Goal: Navigation & Orientation: Go to known website

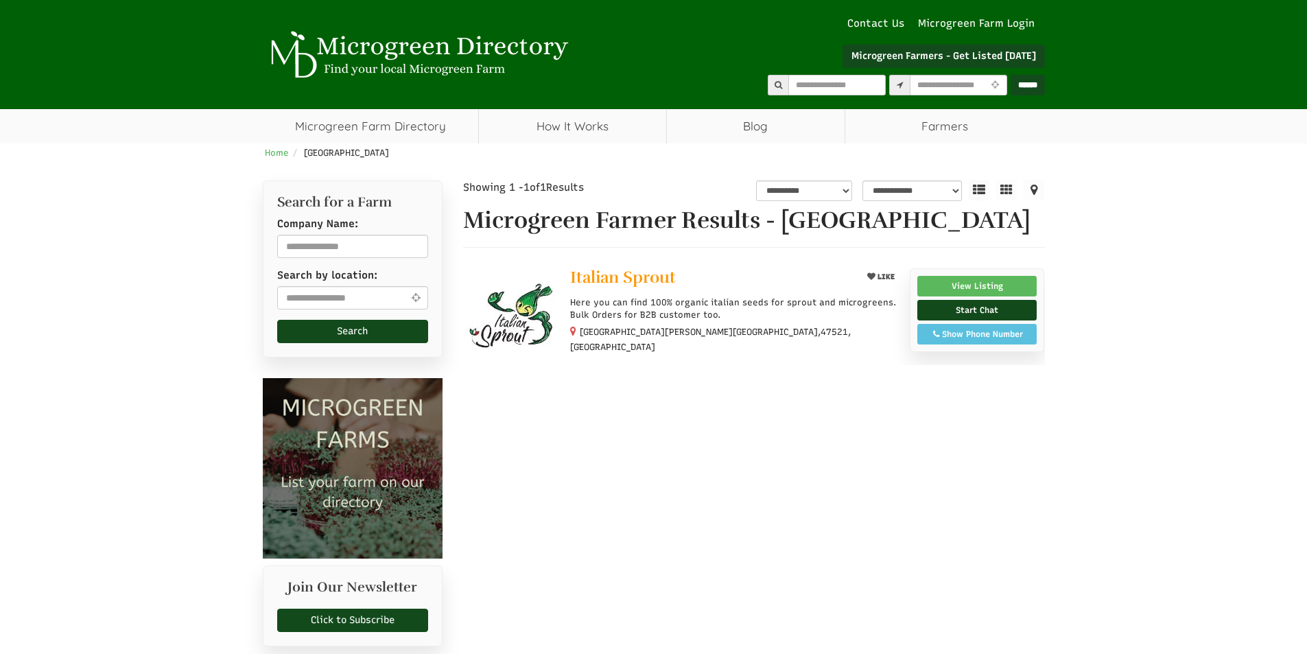
select select "Language Translate Widget"
drag, startPoint x: 615, startPoint y: 269, endPoint x: 680, endPoint y: 269, distance: 65.8
click at [680, 269] on div "**********" at bounding box center [754, 318] width 602 height 276
click at [848, 416] on div at bounding box center [754, 427] width 582 height 59
click at [970, 291] on link "View Listing" at bounding box center [977, 286] width 120 height 21
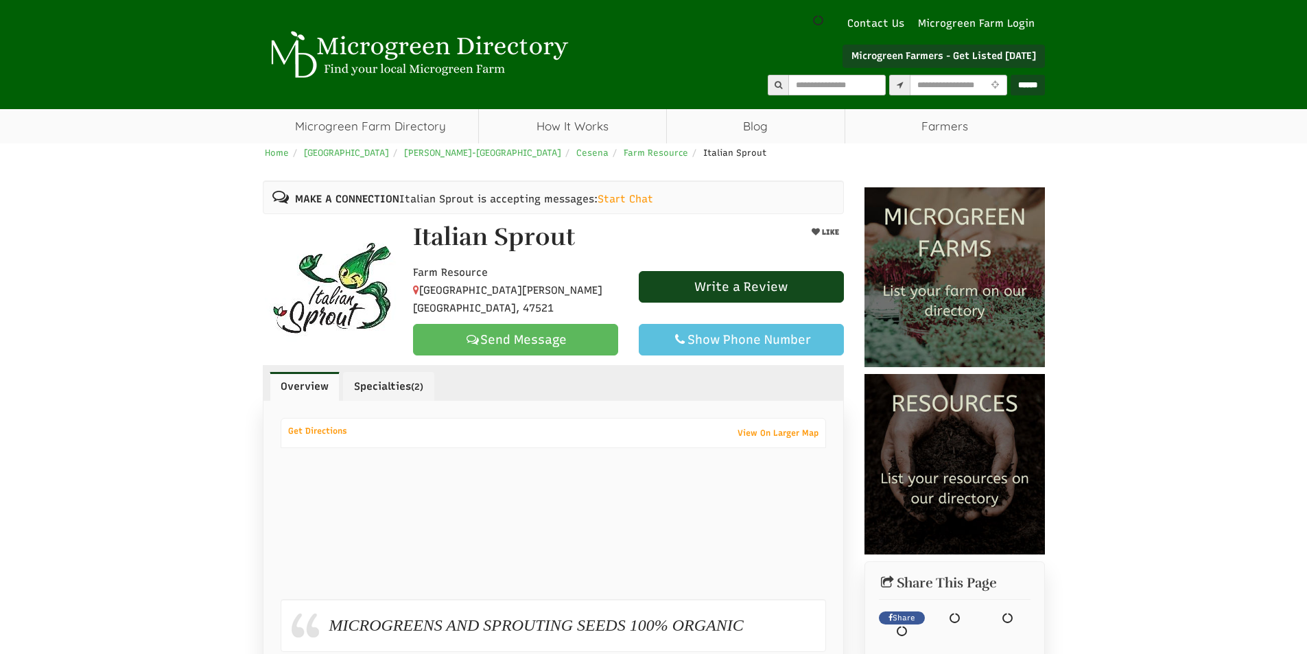
scroll to position [11, 0]
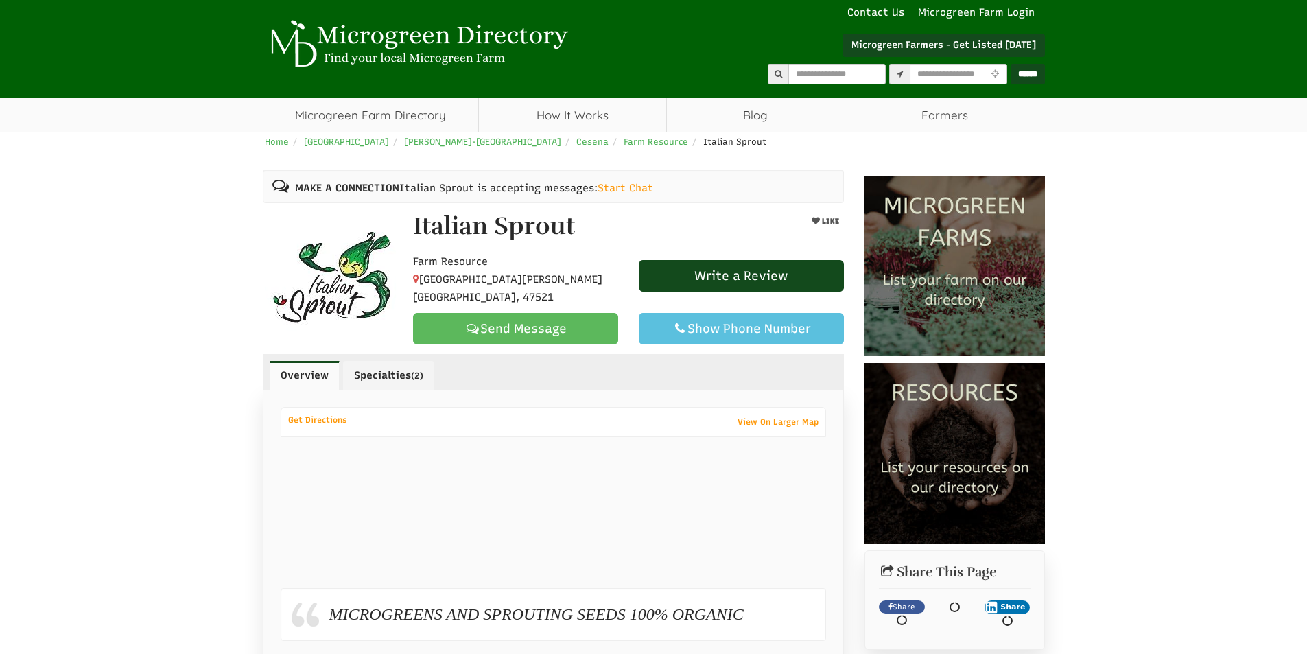
select select "Language Translate Widget"
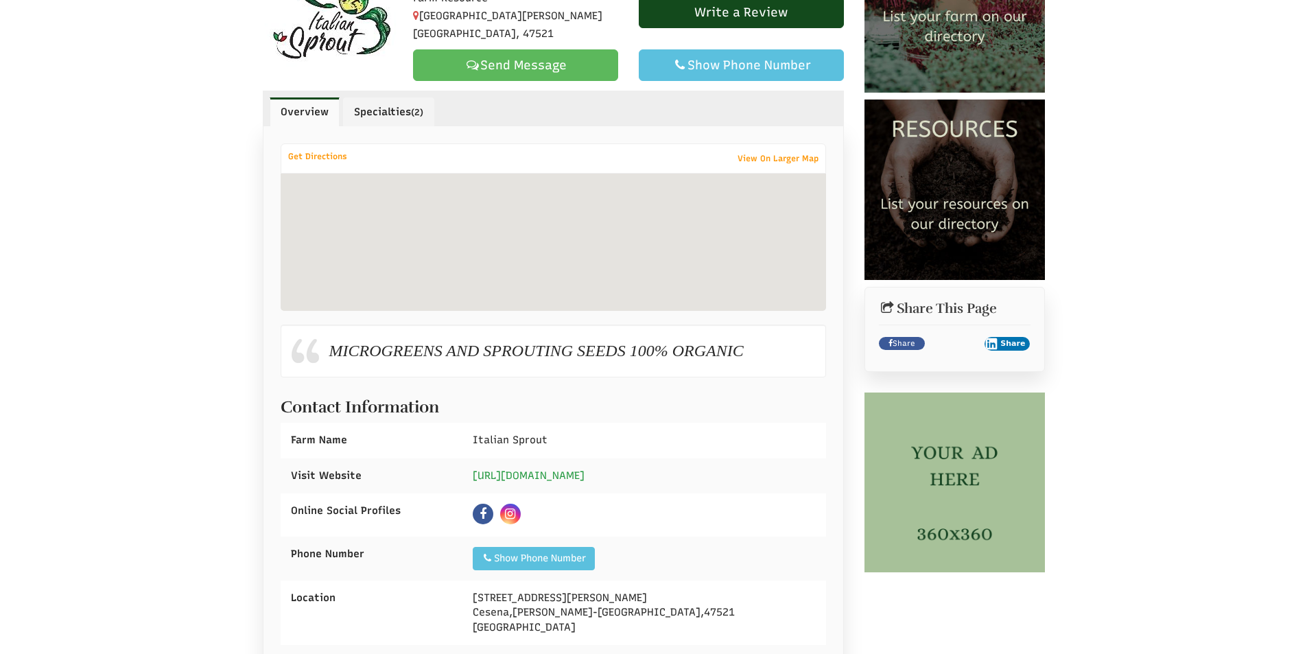
click at [540, 478] on div "[URL][DOMAIN_NAME]" at bounding box center [644, 475] width 364 height 35
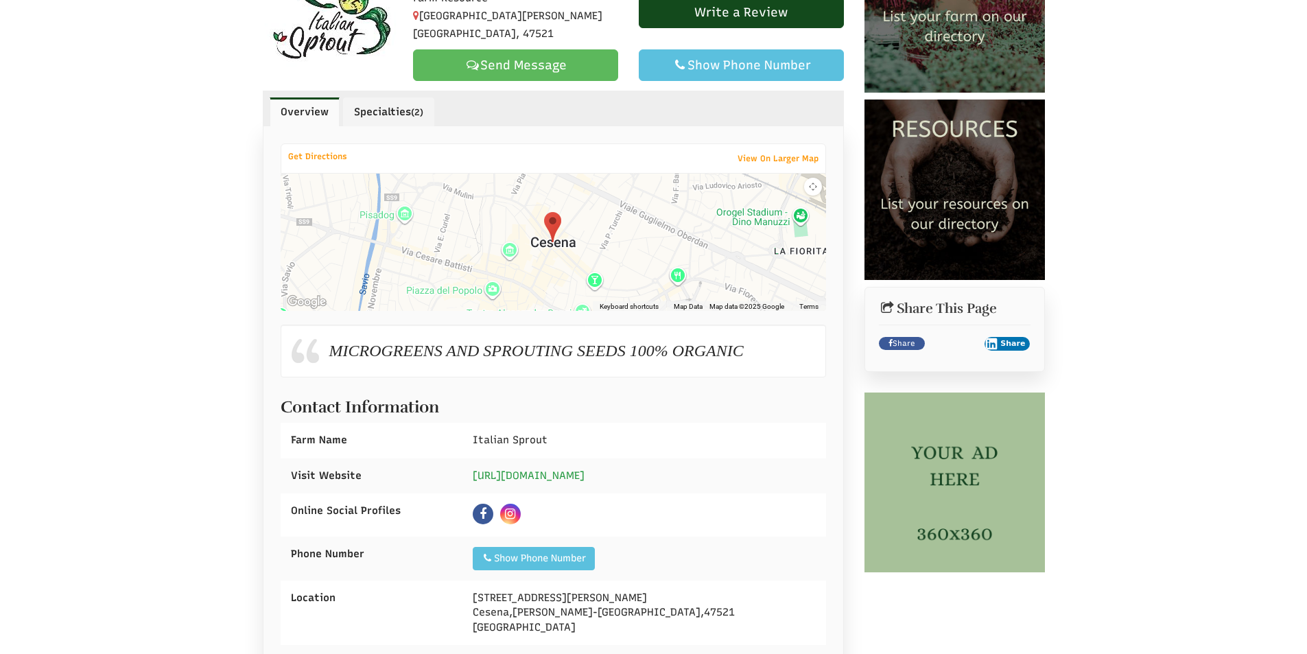
click at [584, 473] on link "[URL][DOMAIN_NAME]" at bounding box center [529, 475] width 112 height 12
